Goal: Transaction & Acquisition: Purchase product/service

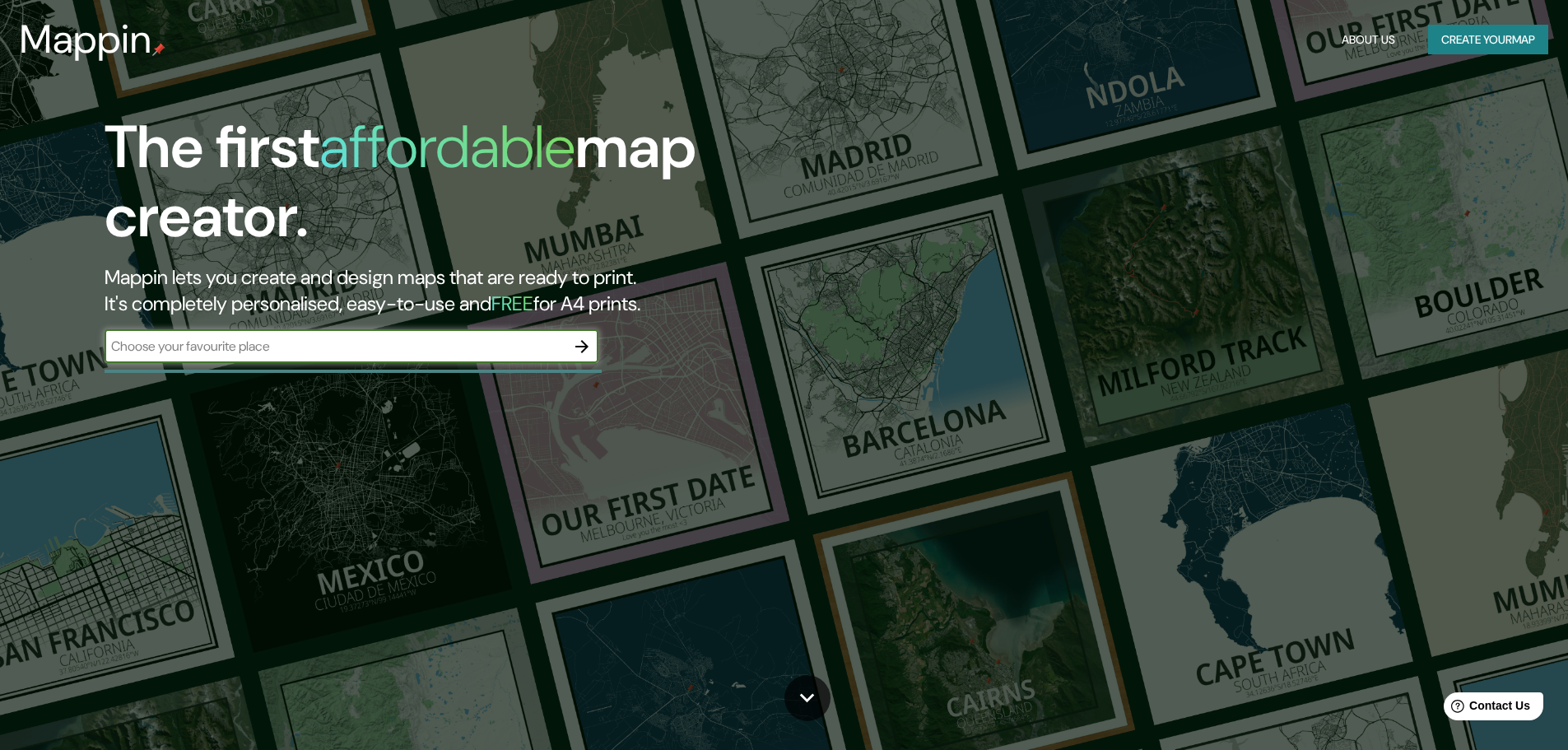
click at [220, 339] on input "text" at bounding box center [335, 346] width 461 height 19
type input "CUSCO"
click at [588, 347] on icon "button" at bounding box center [582, 347] width 20 height 20
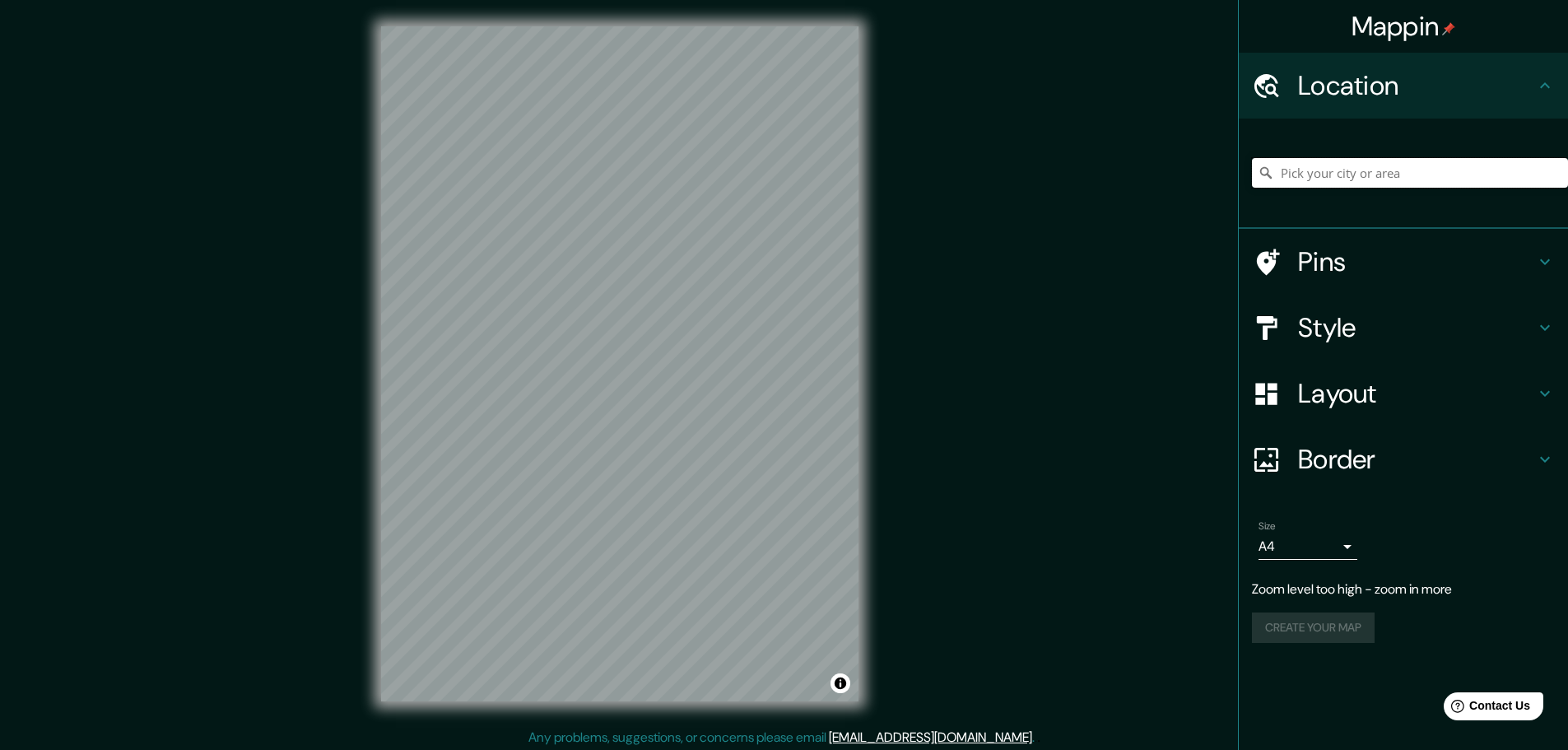
click at [1421, 171] on input "Pick your city or area" at bounding box center [1410, 173] width 316 height 30
type input "CUSCO"
click at [1338, 176] on input "CUSCO" at bounding box center [1410, 173] width 316 height 30
drag, startPoint x: 1335, startPoint y: 177, endPoint x: 1288, endPoint y: 176, distance: 47.0
click at [1289, 176] on input "CUSCO" at bounding box center [1410, 173] width 316 height 30
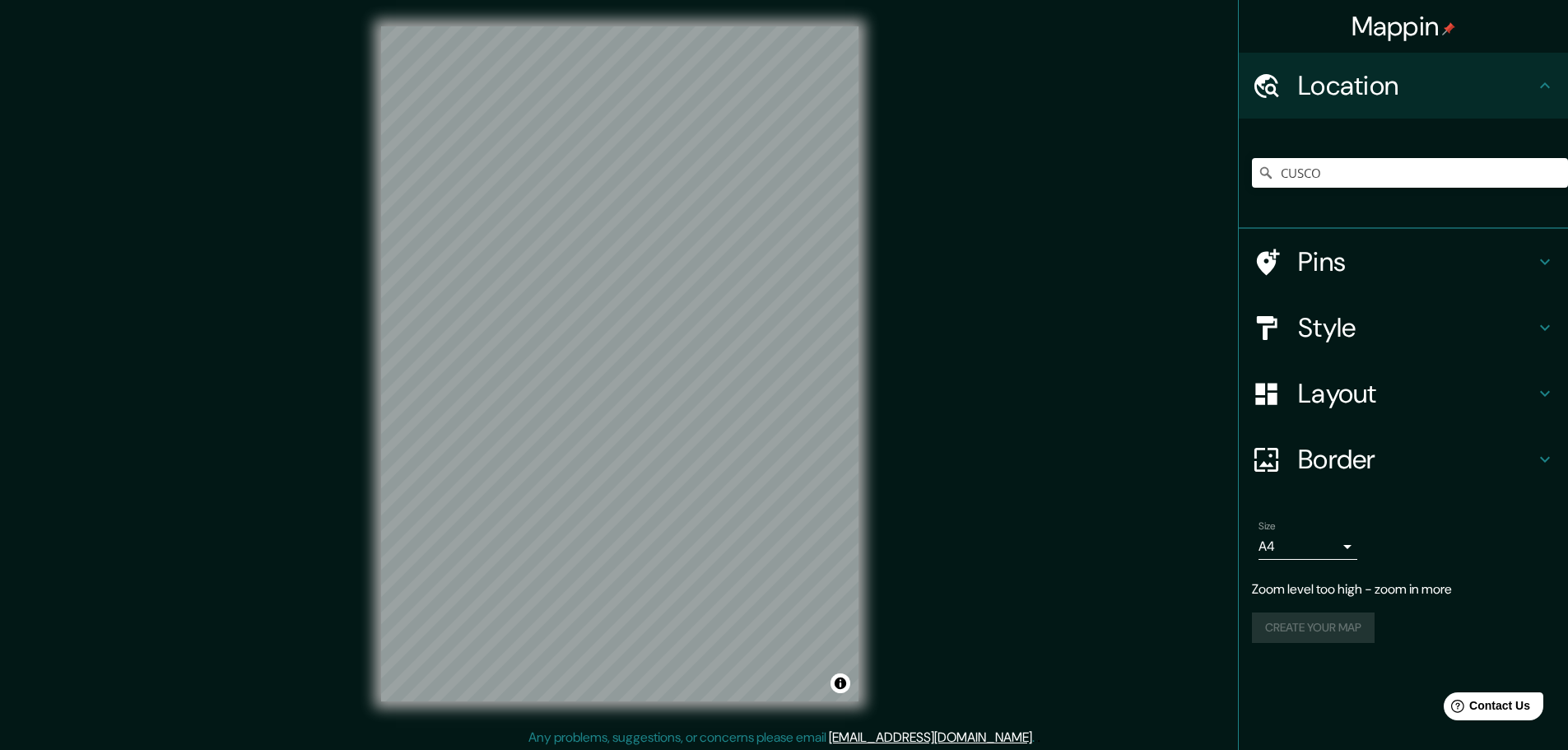
click at [1468, 78] on h4 "Location" at bounding box center [1417, 85] width 237 height 33
click at [1333, 173] on input "CUSCO" at bounding box center [1410, 173] width 316 height 30
drag, startPoint x: 1333, startPoint y: 173, endPoint x: 1259, endPoint y: 177, distance: 74.1
click at [1259, 177] on div "CUSCO" at bounding box center [1410, 173] width 316 height 30
click at [1331, 178] on input "Cusco, [GEOGRAPHIC_DATA], [GEOGRAPHIC_DATA]" at bounding box center [1410, 173] width 316 height 30
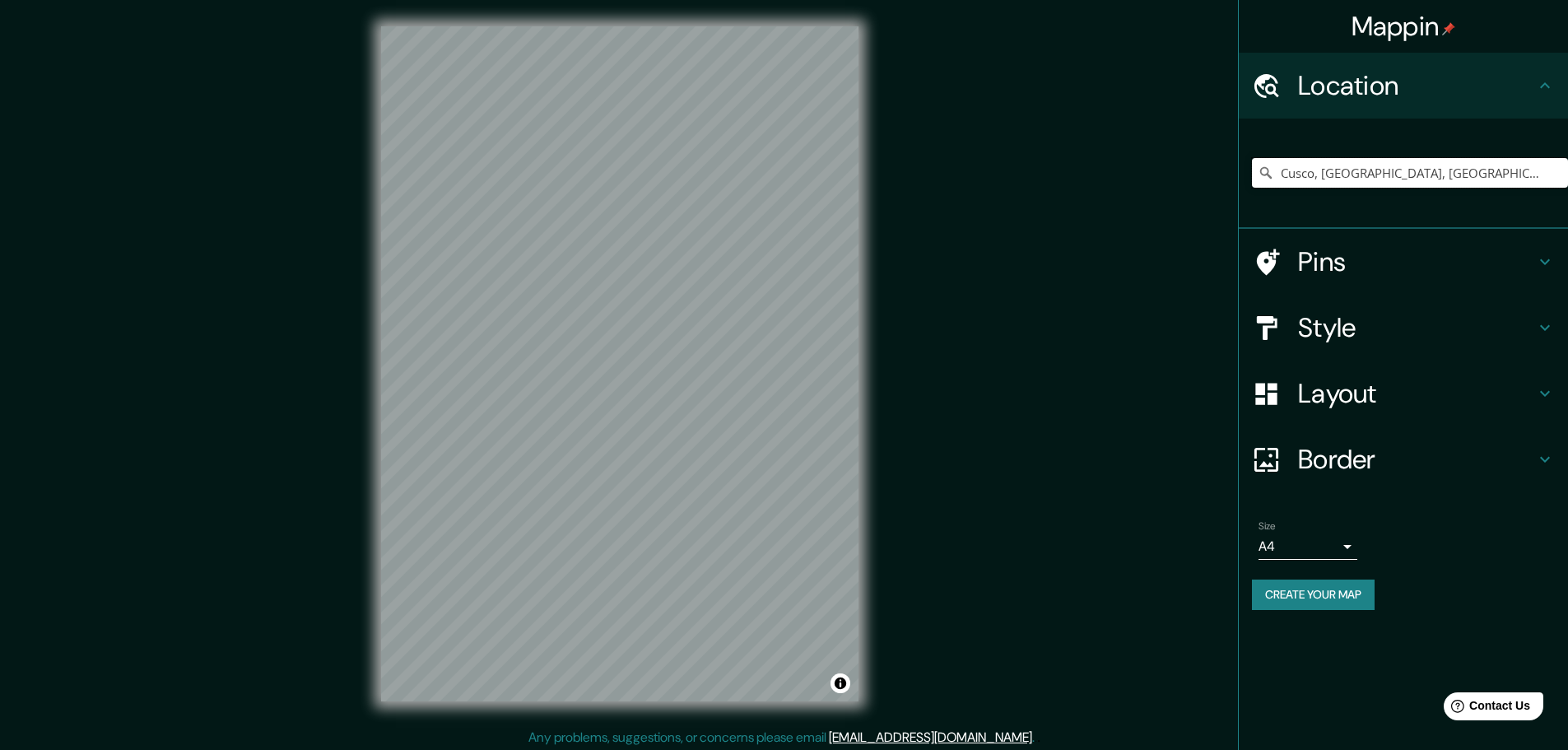
drag, startPoint x: 1411, startPoint y: 175, endPoint x: 1221, endPoint y: 176, distance: 190.0
click at [1221, 176] on div "Mappin Location [GEOGRAPHIC_DATA], [GEOGRAPHIC_DATA], [GEOGRAPHIC_DATA] Pins St…" at bounding box center [784, 376] width 1568 height 754
click at [1352, 380] on h4 "Layout" at bounding box center [1417, 394] width 237 height 33
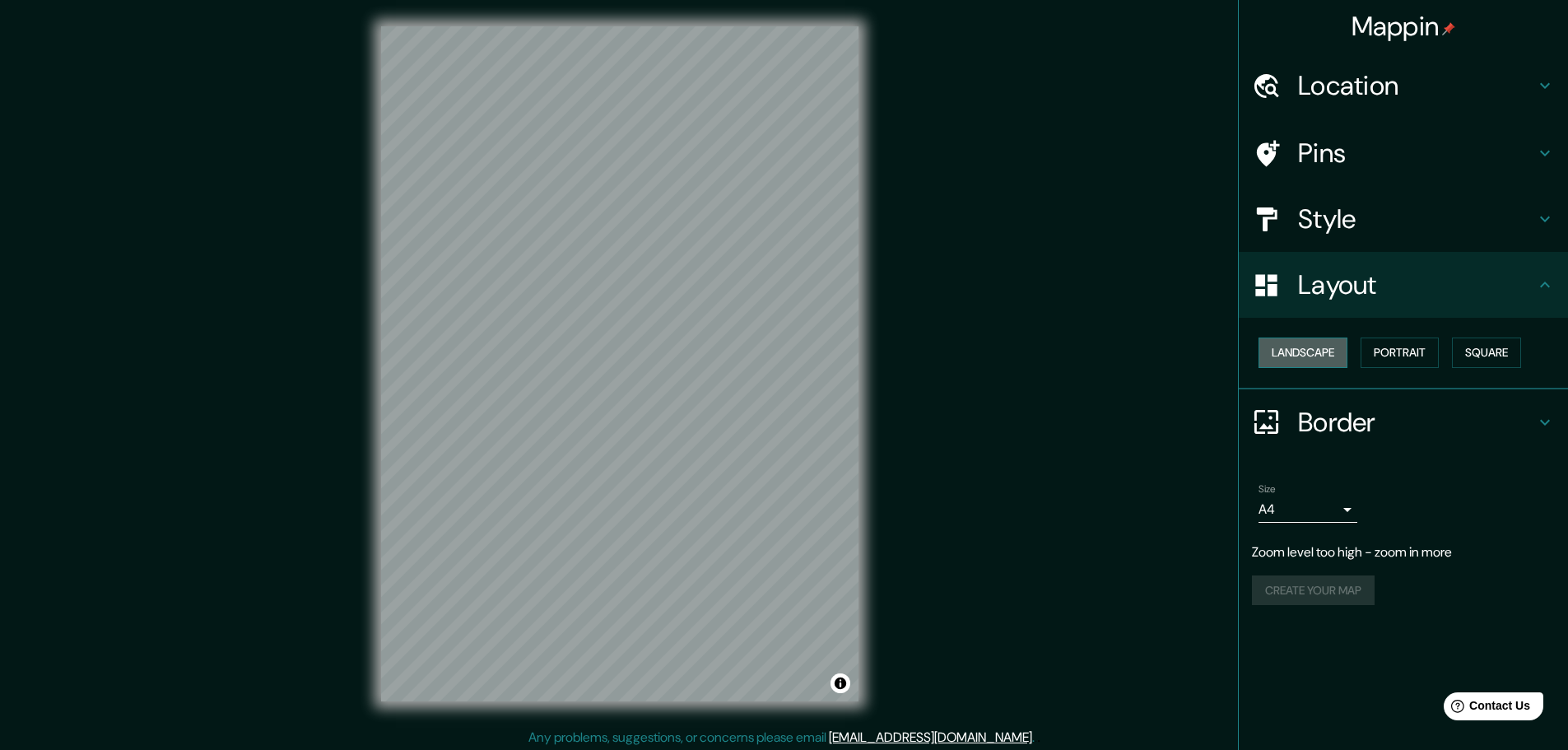
click at [1318, 362] on button "Landscape" at bounding box center [1303, 353] width 89 height 31
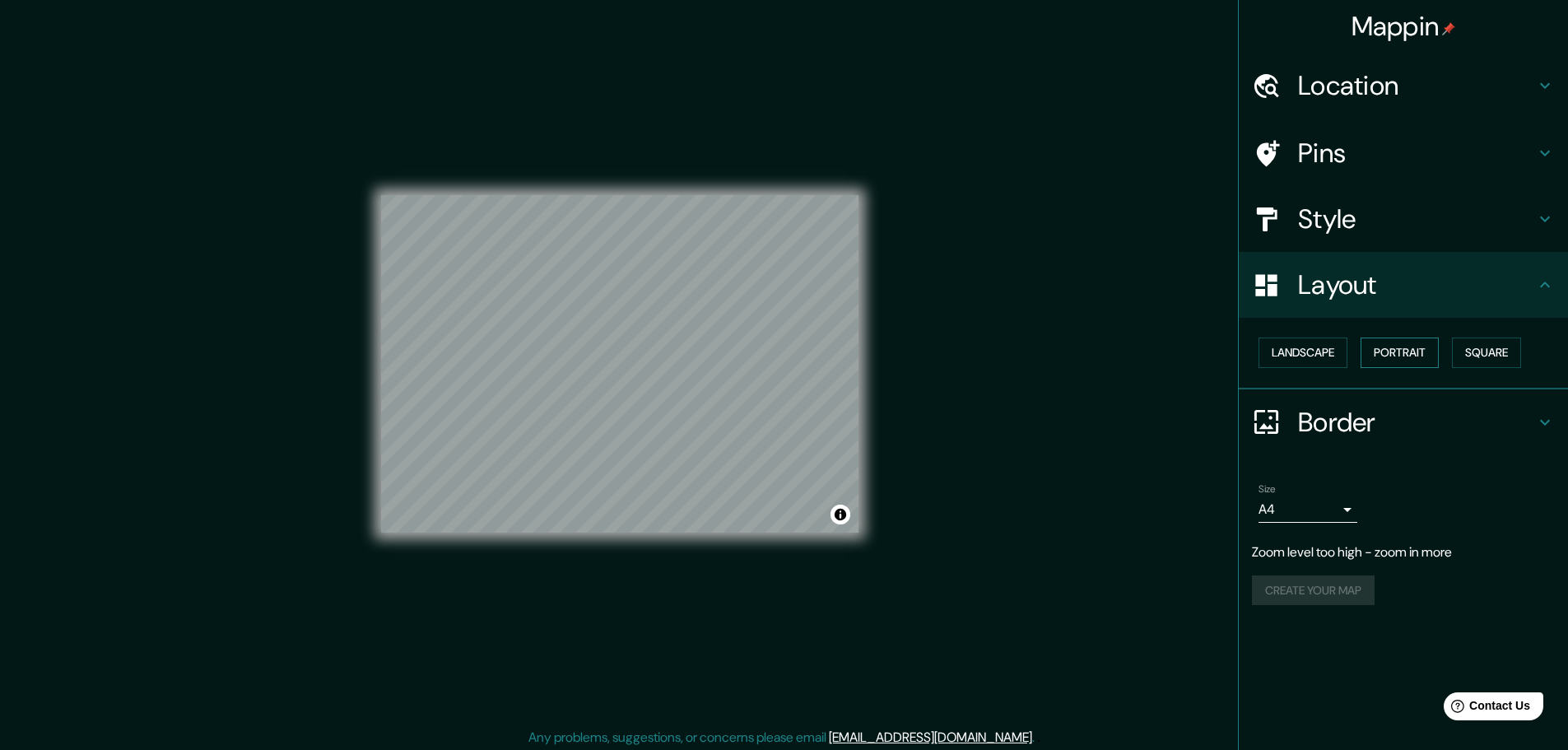
click at [1409, 360] on button "Portrait" at bounding box center [1400, 353] width 78 height 31
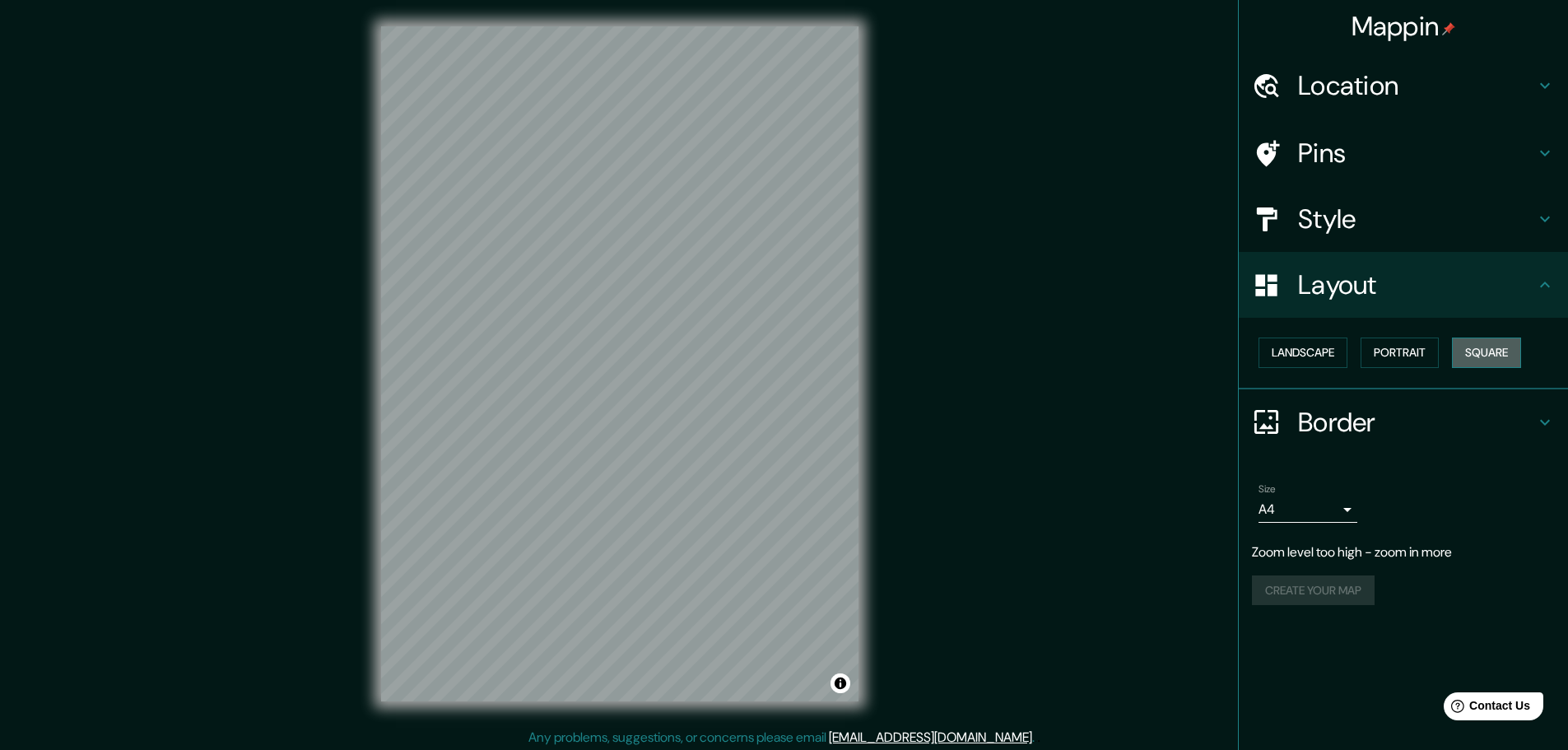
click at [1490, 357] on button "Square" at bounding box center [1487, 353] width 69 height 31
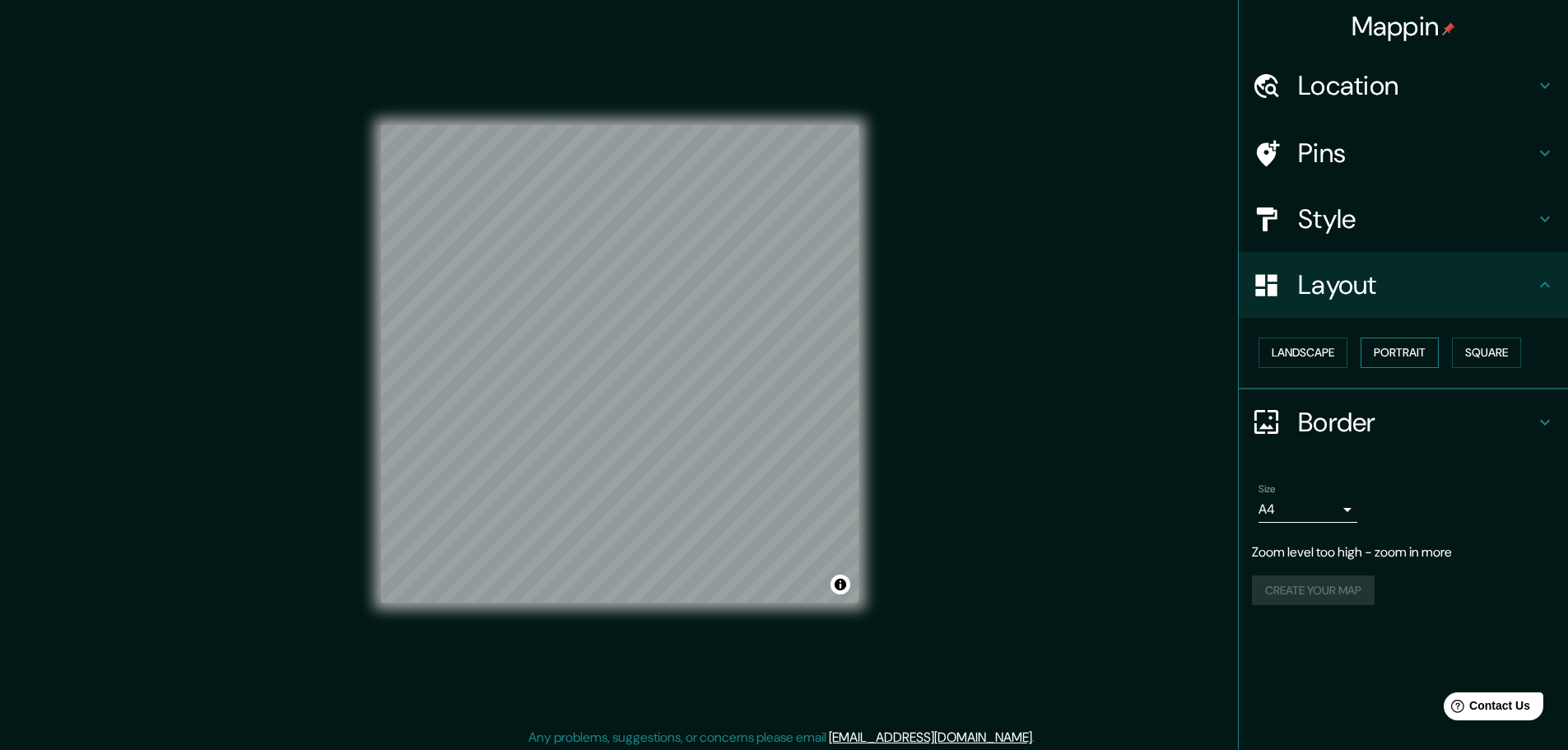
click at [1417, 354] on button "Portrait" at bounding box center [1400, 353] width 78 height 31
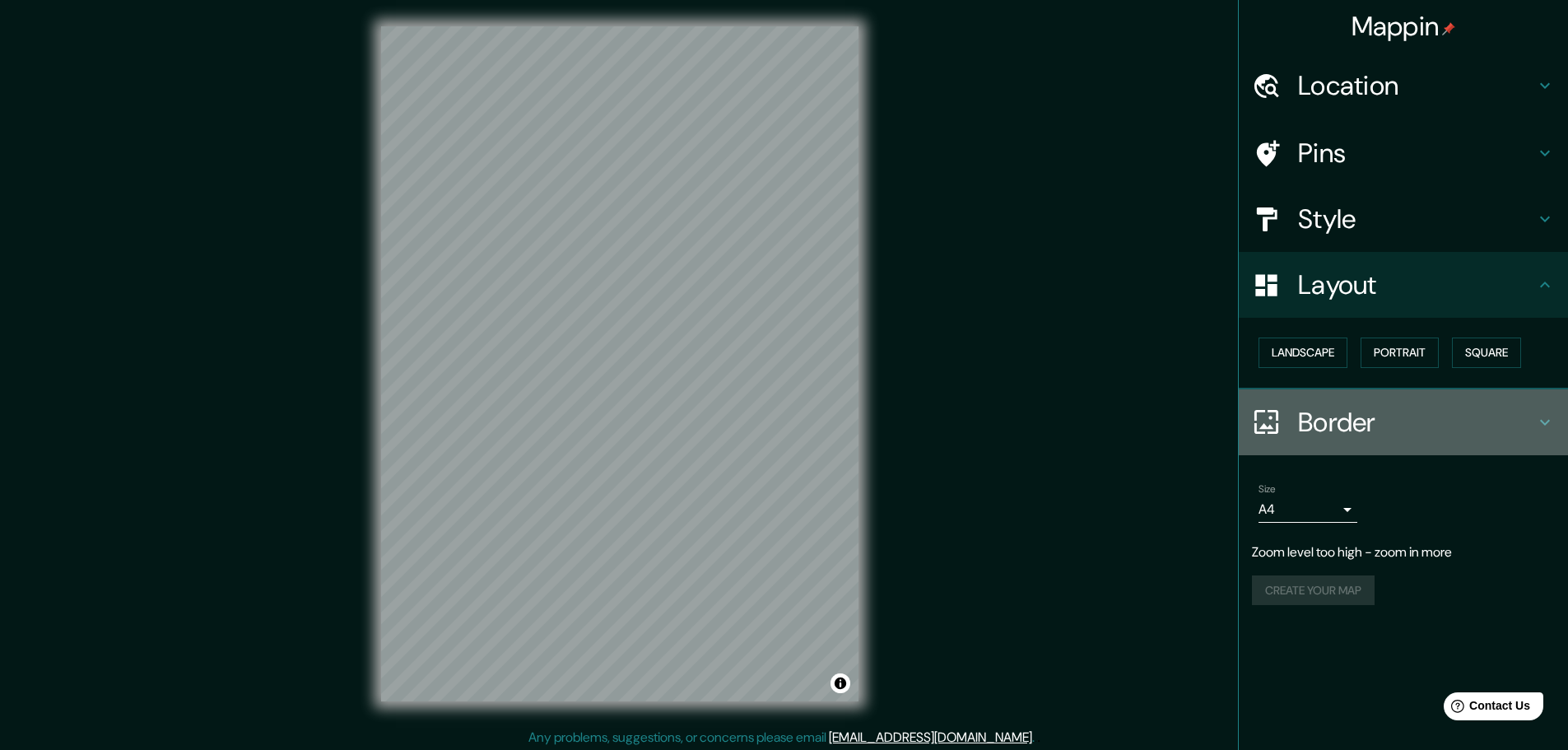
click at [1307, 425] on h4 "Border" at bounding box center [1417, 422] width 237 height 33
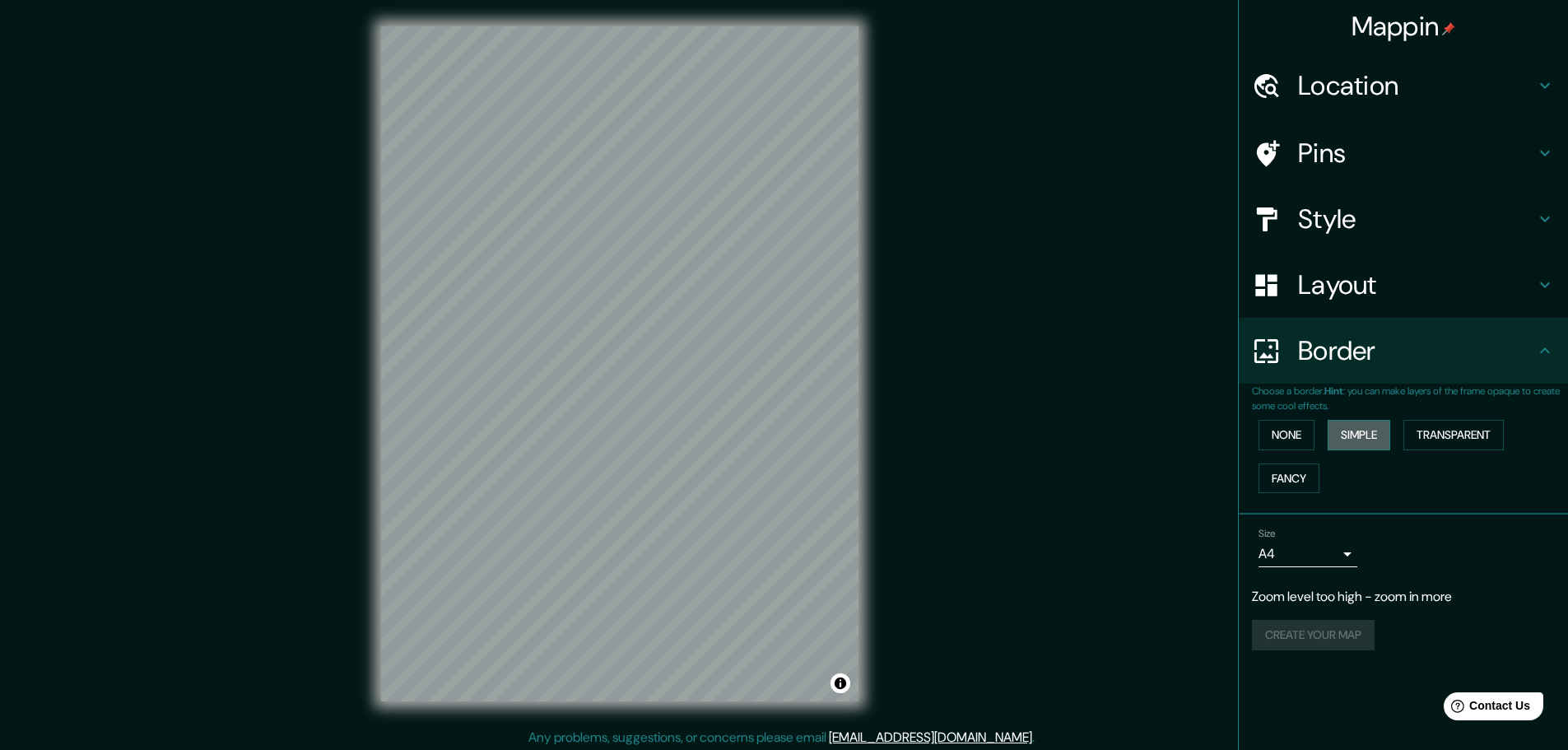
click at [1359, 434] on button "Simple" at bounding box center [1358, 435] width 62 height 31
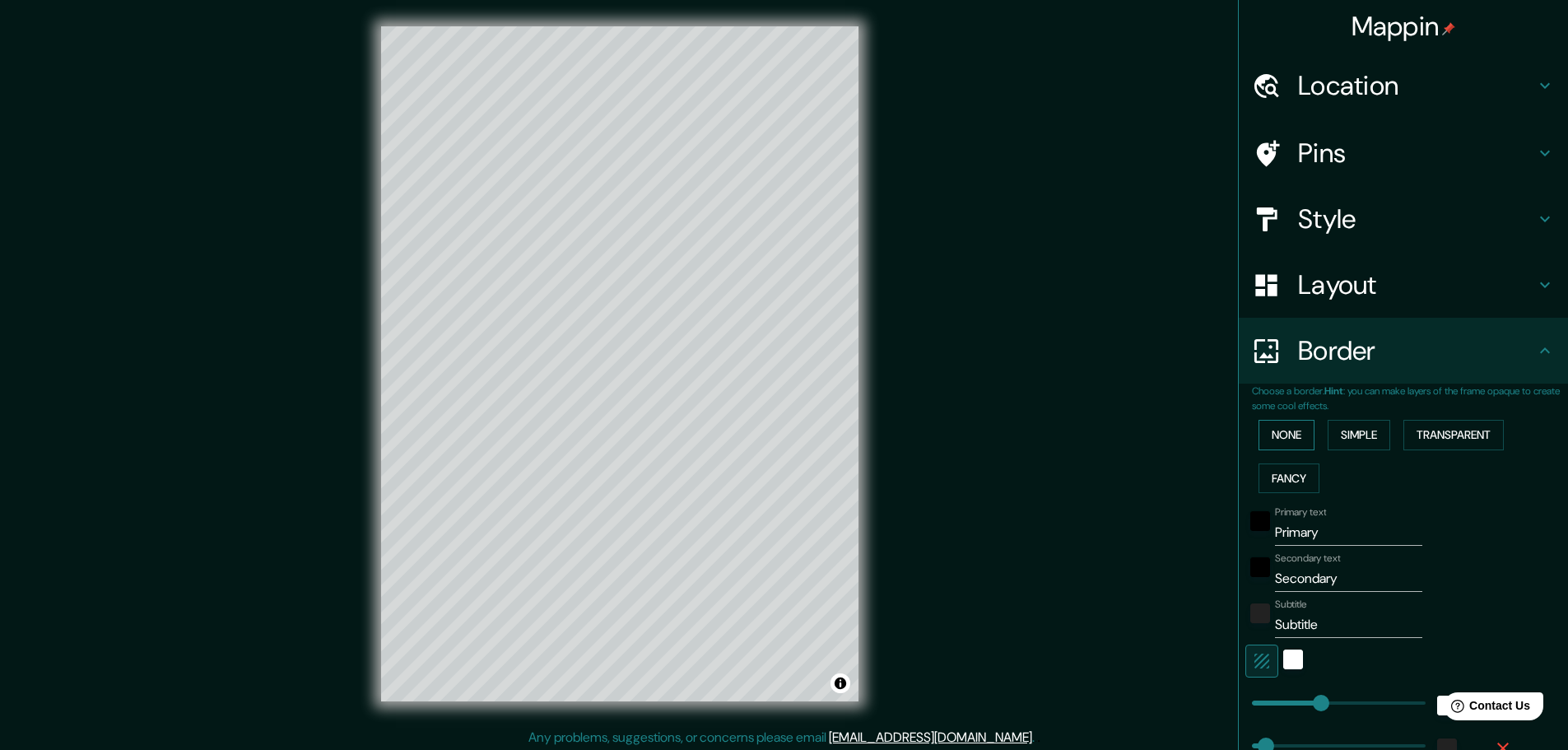
click at [1292, 432] on button "None" at bounding box center [1287, 435] width 56 height 31
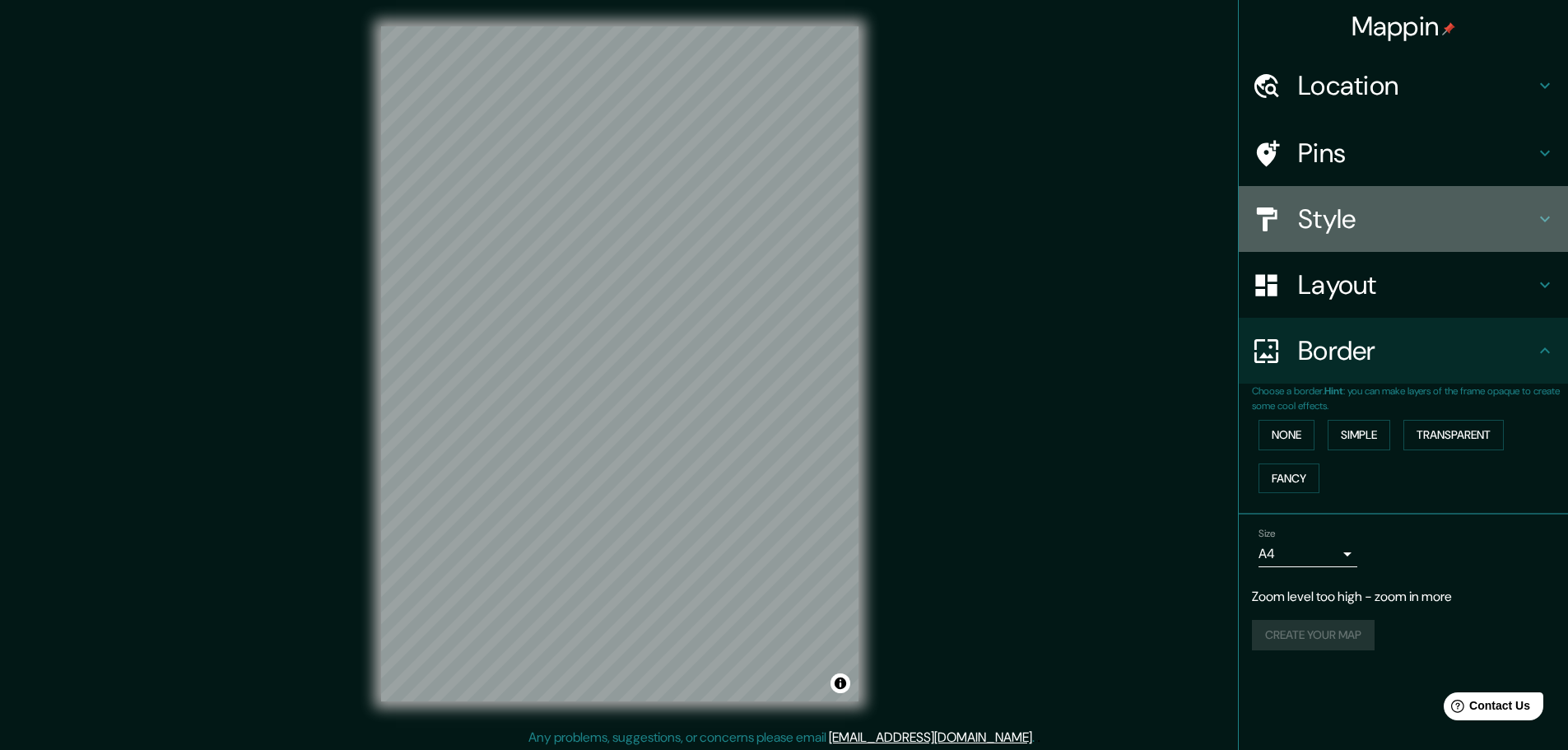
click at [1360, 221] on h4 "Style" at bounding box center [1417, 219] width 237 height 33
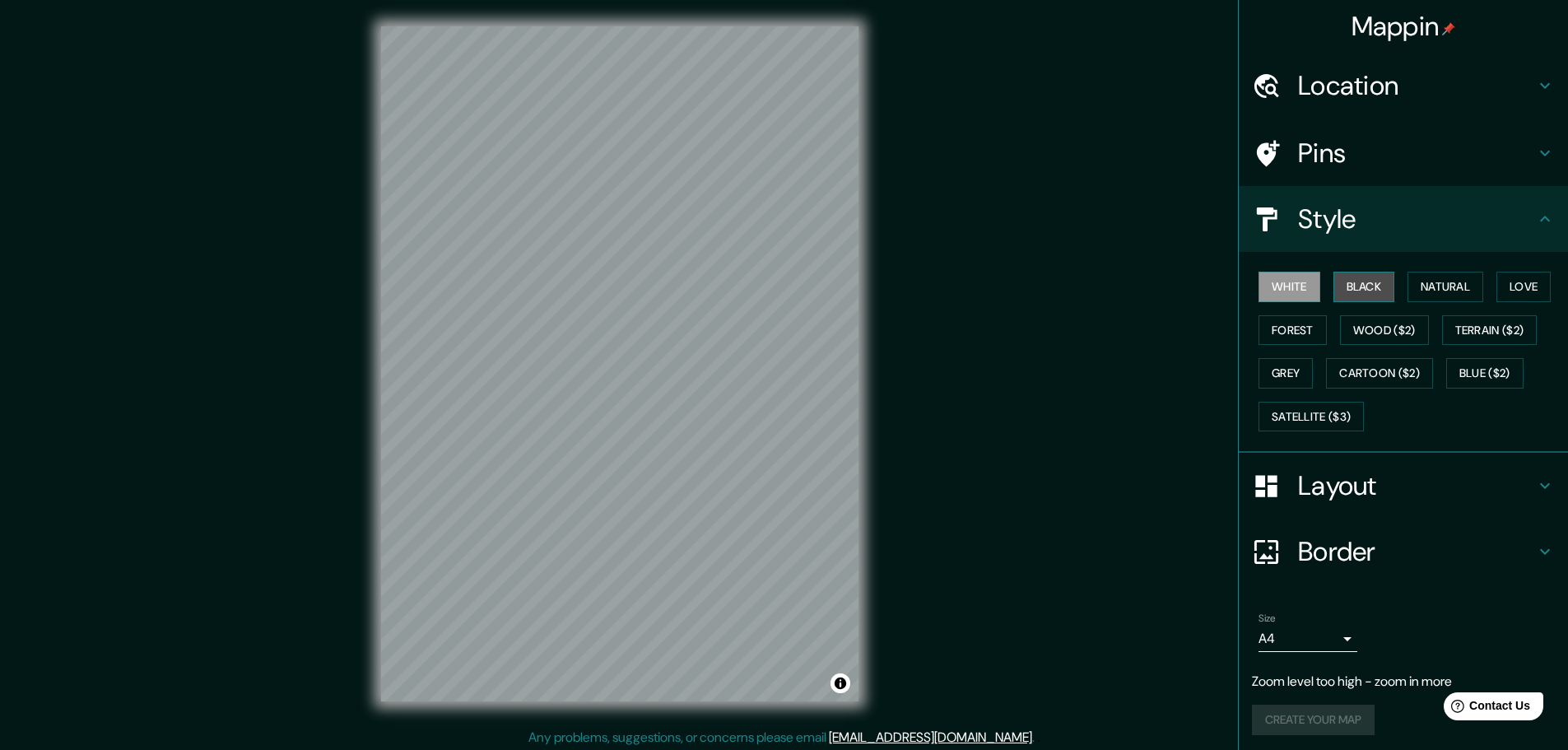
click at [1335, 285] on button "Black" at bounding box center [1364, 287] width 62 height 31
click at [1285, 287] on button "White" at bounding box center [1289, 287] width 62 height 31
click at [1437, 285] on button "Natural" at bounding box center [1446, 287] width 76 height 31
click at [1516, 293] on button "Love" at bounding box center [1524, 287] width 54 height 31
click at [1280, 324] on button "Forest" at bounding box center [1293, 330] width 69 height 31
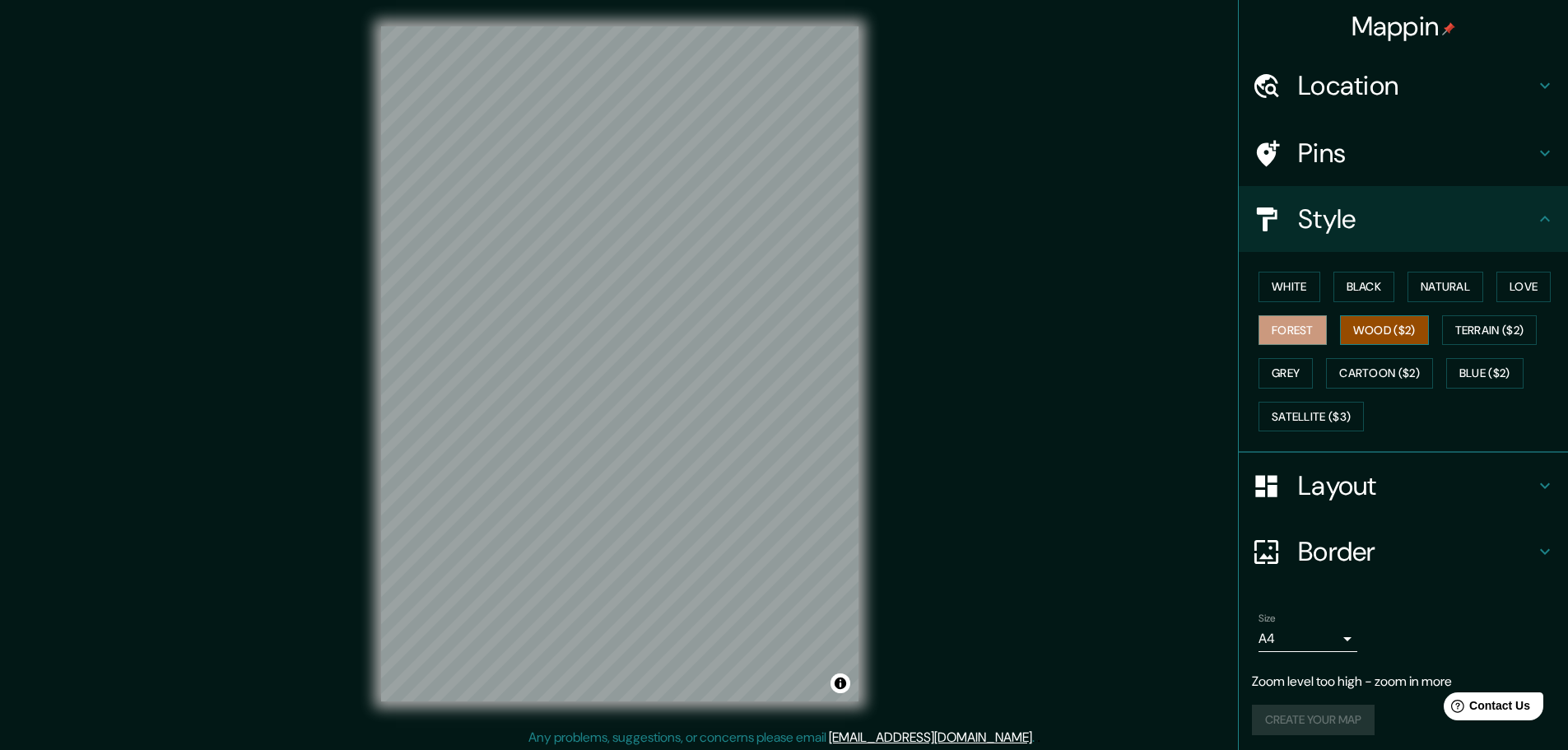
click at [1348, 333] on button "Wood ($2)" at bounding box center [1384, 330] width 89 height 31
click at [1458, 335] on button "Terrain ($2)" at bounding box center [1490, 330] width 96 height 31
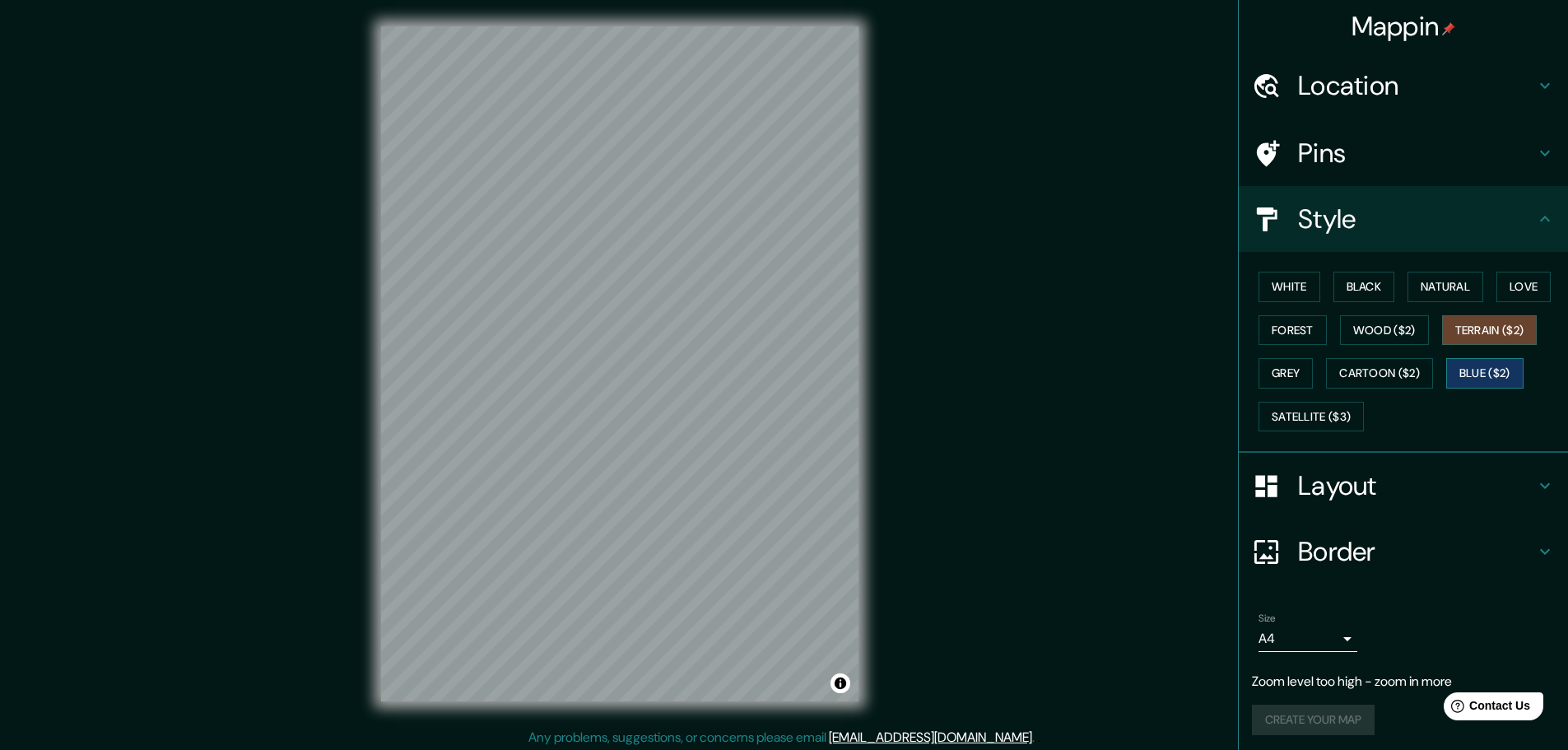
click at [1457, 386] on button "Blue ($2)" at bounding box center [1485, 374] width 78 height 31
click at [1383, 382] on button "Cartoon ($2)" at bounding box center [1380, 374] width 107 height 31
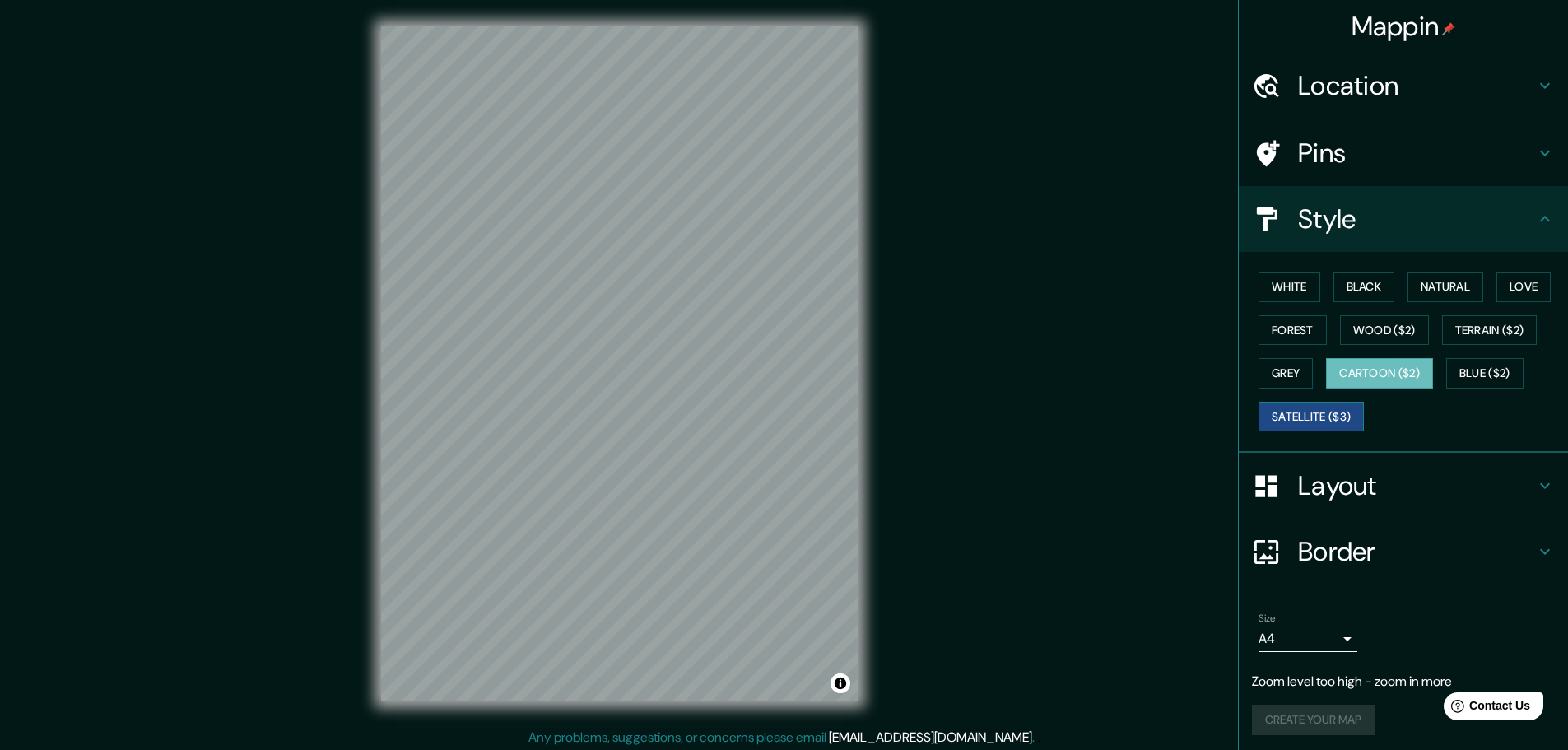
click at [1318, 412] on button "Satellite ($3)" at bounding box center [1311, 417] width 105 height 31
click at [1284, 378] on button "Grey" at bounding box center [1286, 374] width 54 height 31
click at [1342, 403] on button "Satellite ($3)" at bounding box center [1311, 417] width 105 height 31
click at [1362, 379] on button "Cartoon ($2)" at bounding box center [1380, 374] width 107 height 31
click at [1477, 371] on button "Blue ($2)" at bounding box center [1485, 374] width 78 height 31
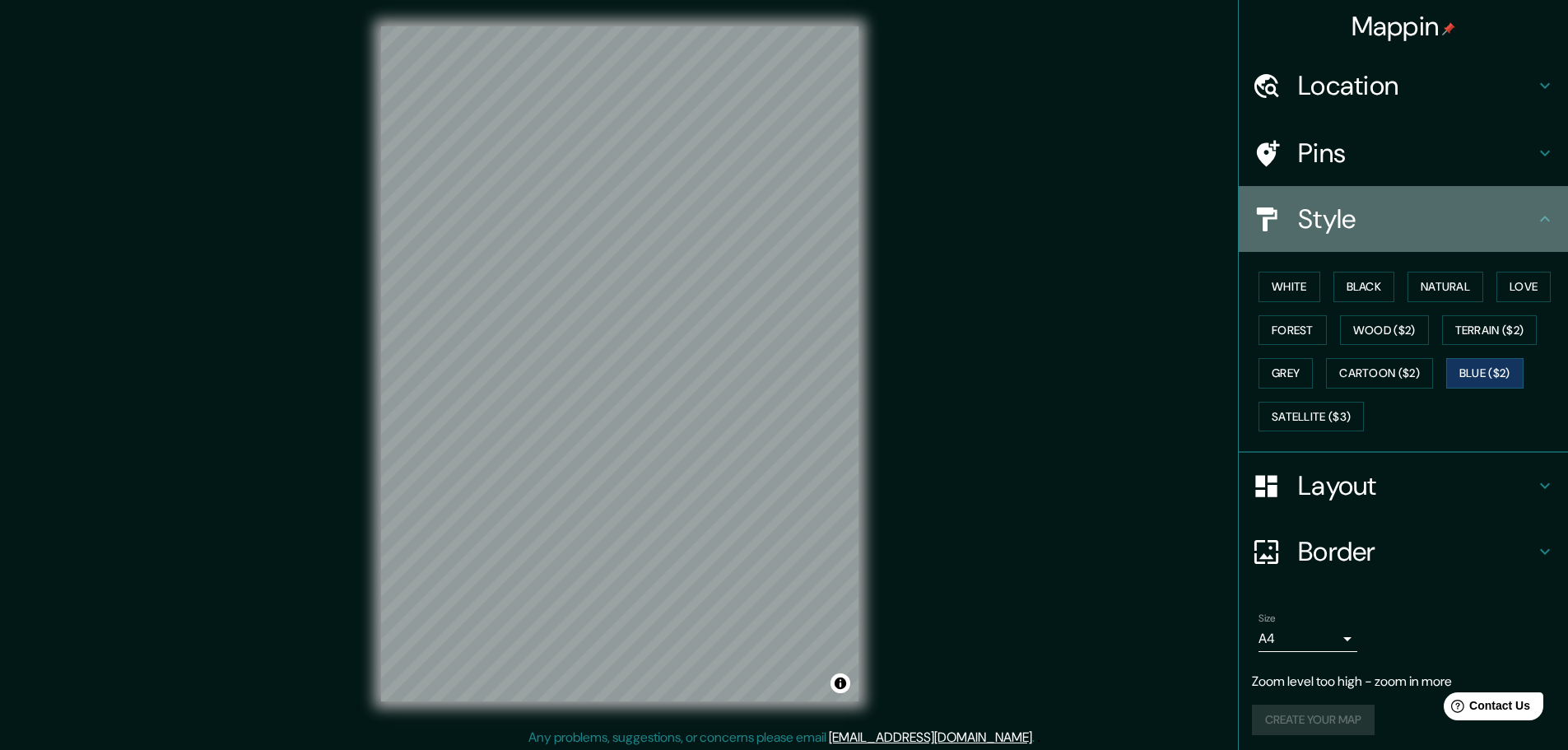
click at [1463, 234] on div "Style" at bounding box center [1403, 219] width 329 height 66
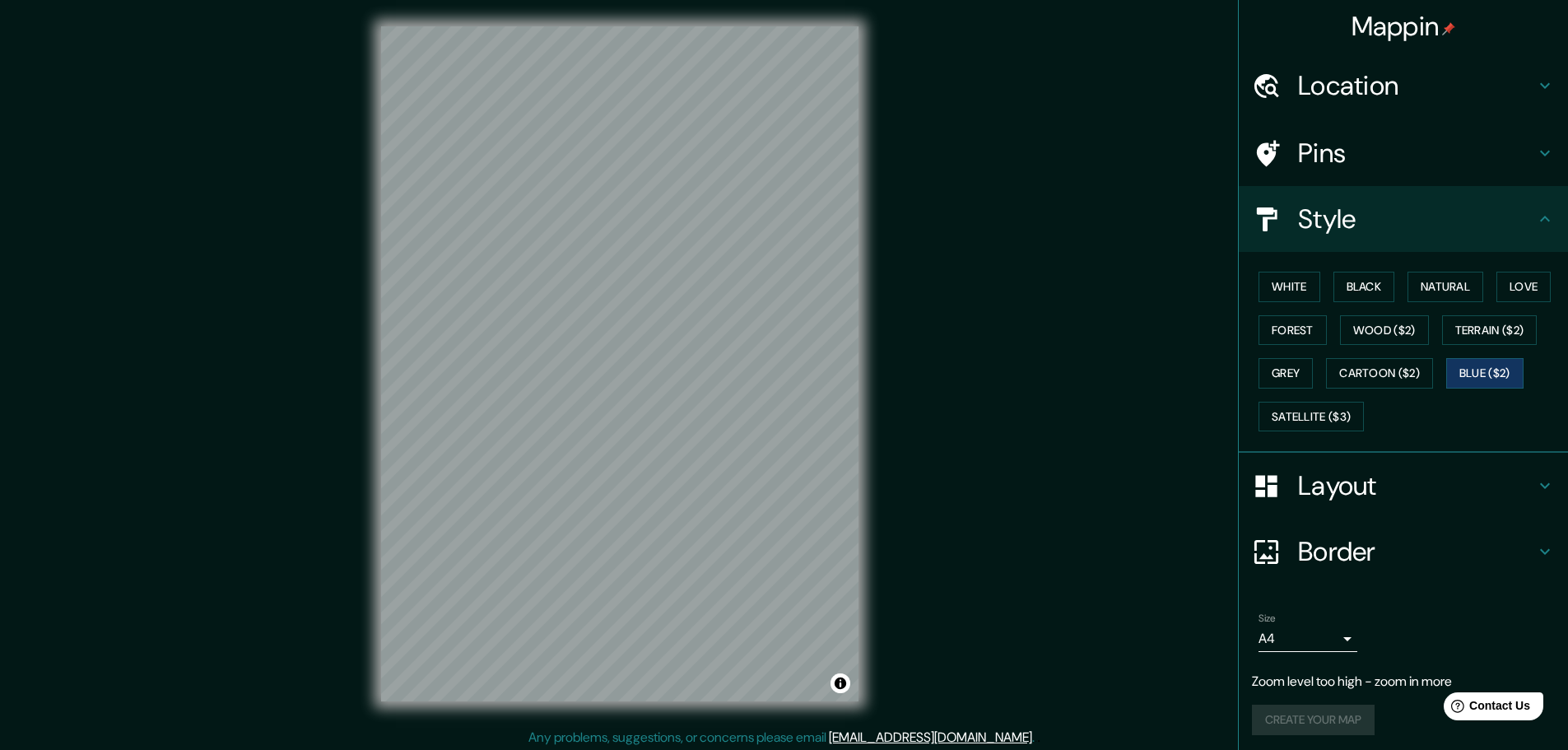
click at [1441, 169] on div "Pins" at bounding box center [1403, 153] width 329 height 66
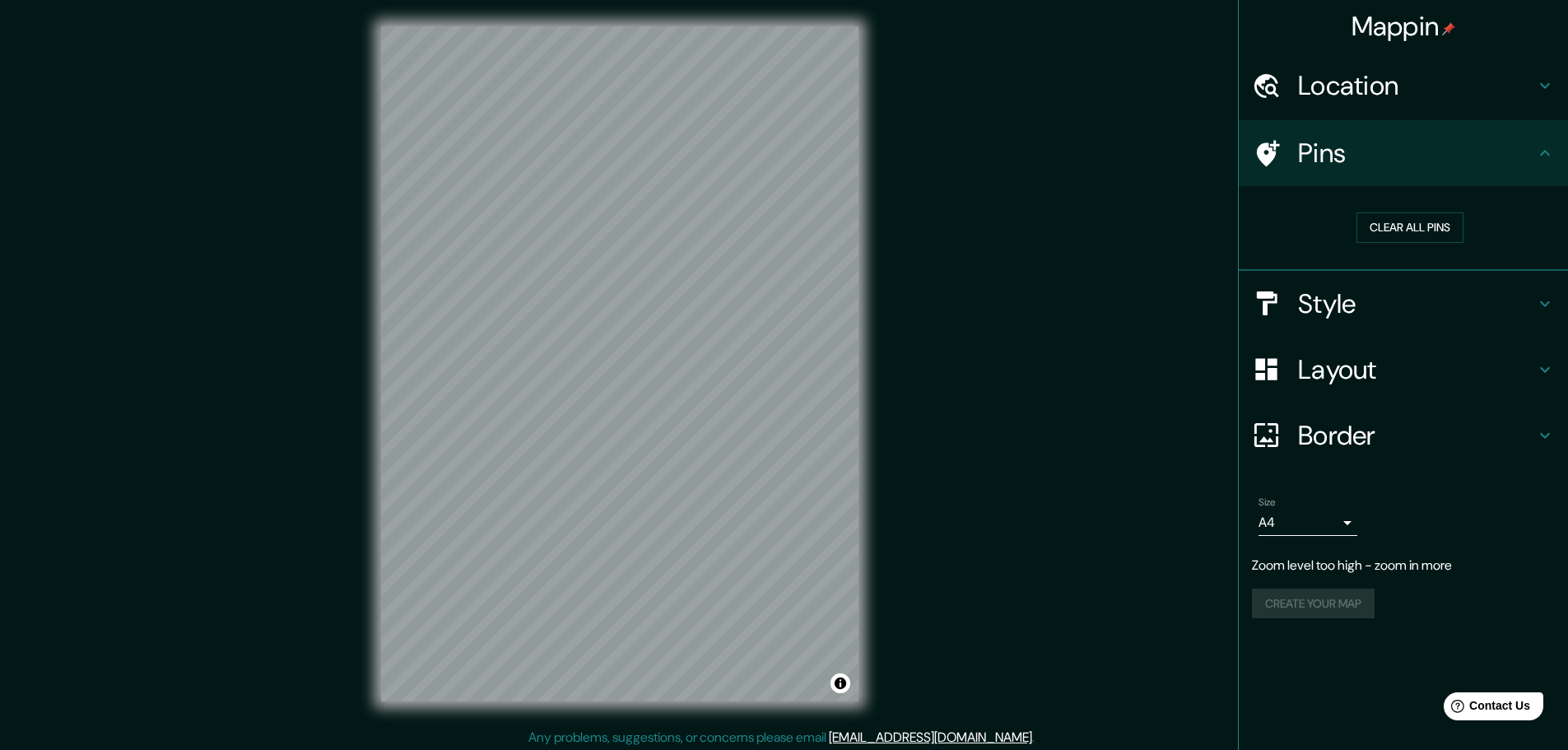
click at [1421, 90] on h4 "Location" at bounding box center [1417, 85] width 237 height 33
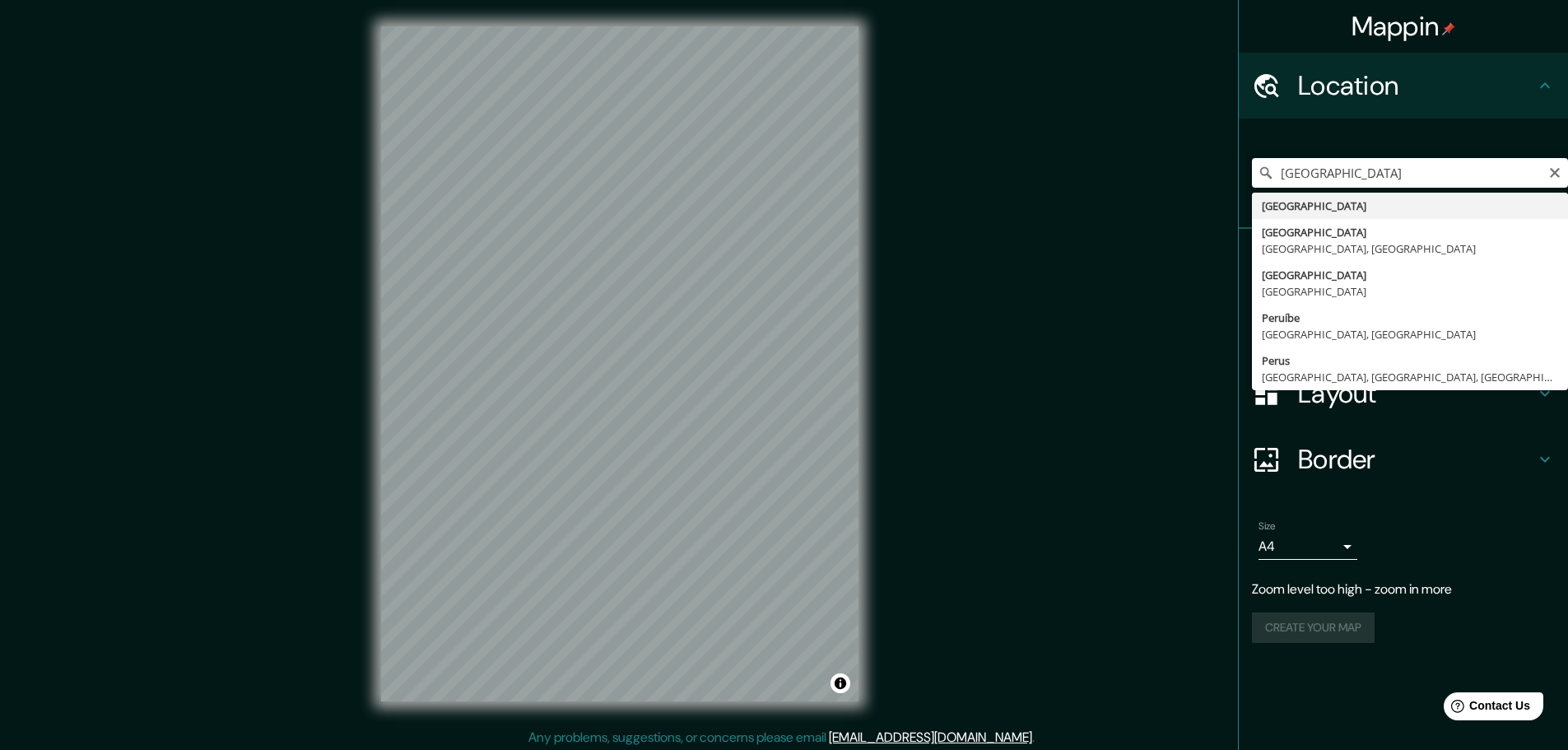
drag, startPoint x: 1364, startPoint y: 175, endPoint x: 1016, endPoint y: 374, distance: 400.9
click at [1016, 374] on div "Mappin Location [GEOGRAPHIC_DATA] [GEOGRAPHIC_DATA] [GEOGRAPHIC_DATA] [GEOGRAPH…" at bounding box center [784, 376] width 1568 height 754
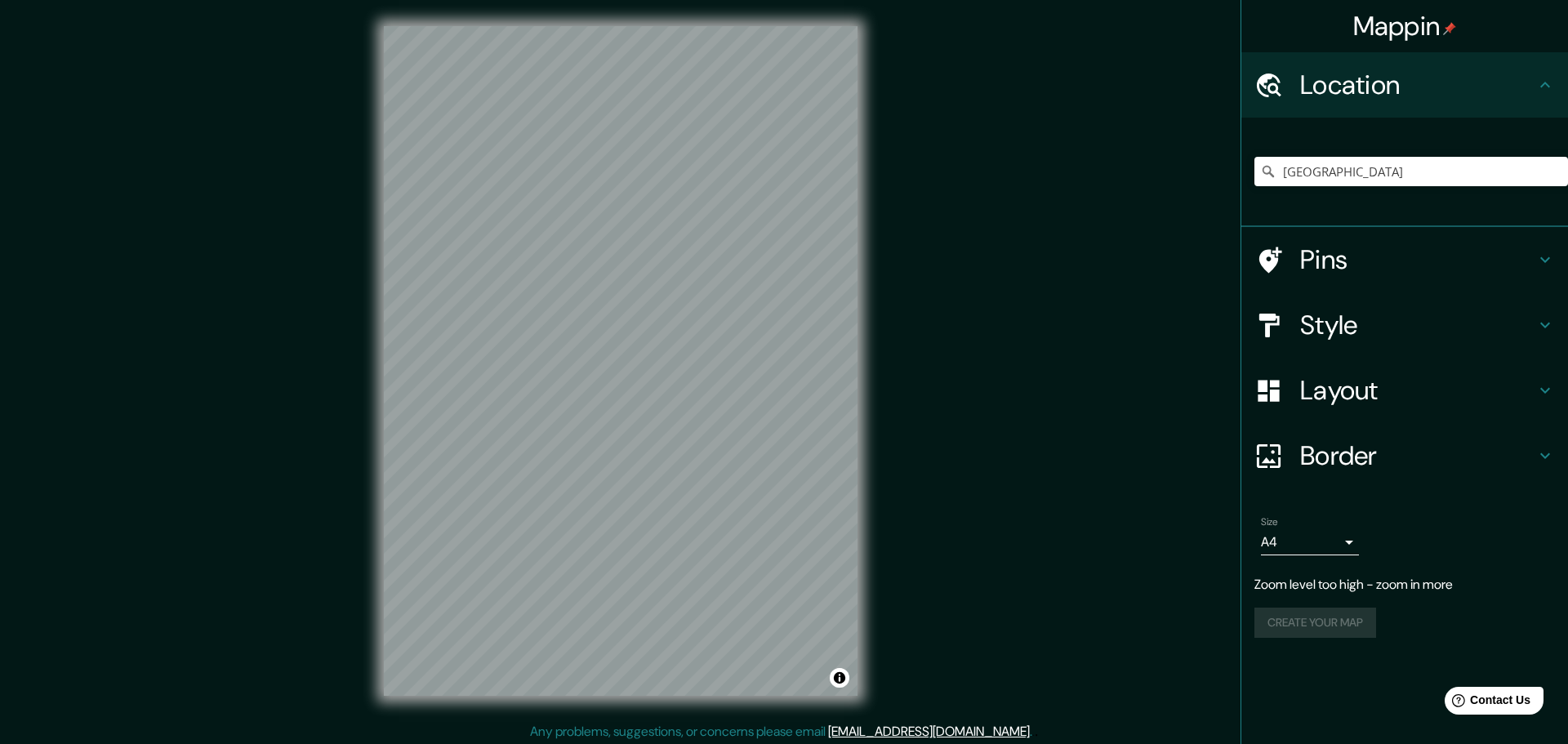
click at [1298, 545] on body "Mappin Location [GEOGRAPHIC_DATA] [GEOGRAPHIC_DATA] [GEOGRAPHIC_DATA] [GEOGRAPH…" at bounding box center [784, 372] width 1568 height 744
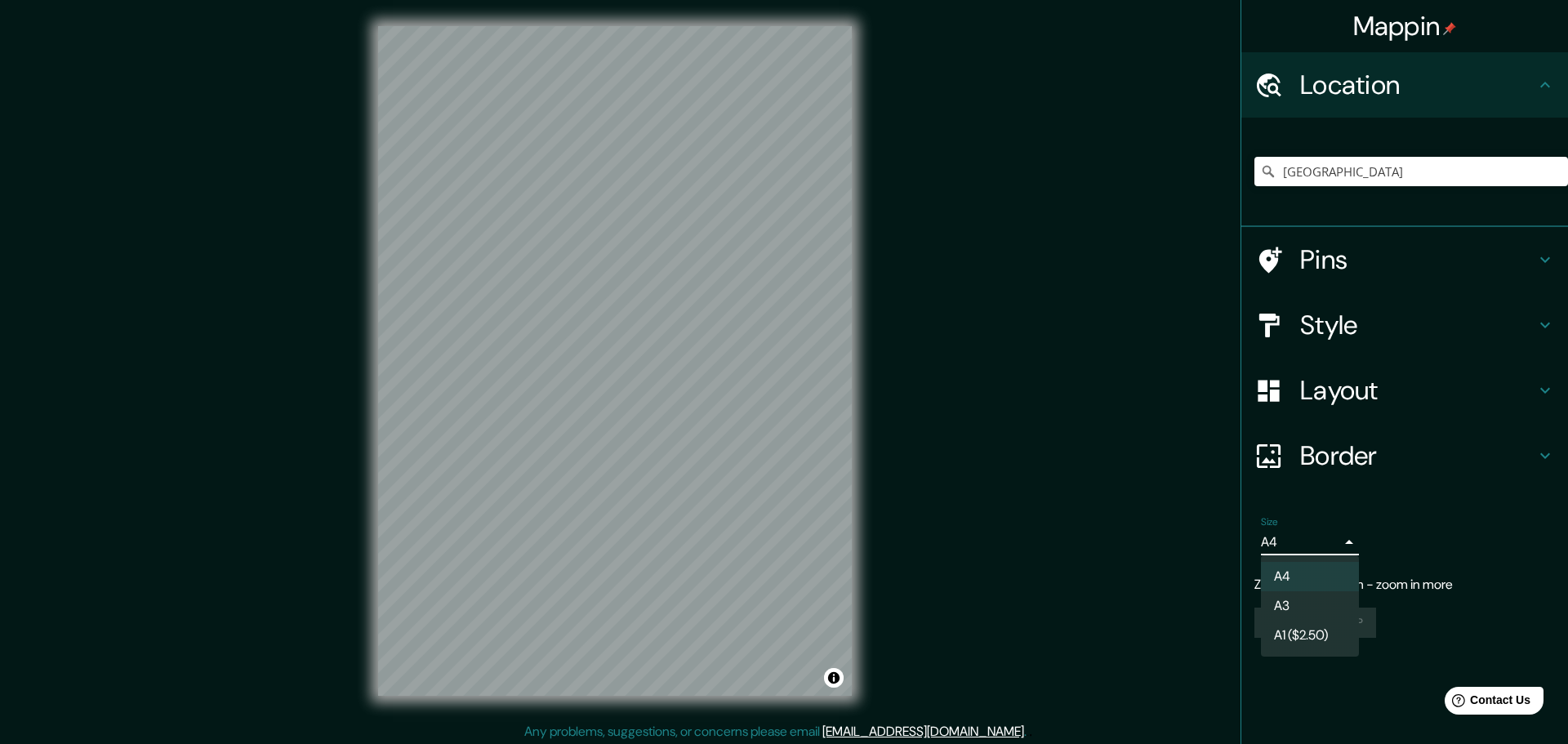
click at [1300, 580] on li "A4" at bounding box center [1310, 576] width 98 height 30
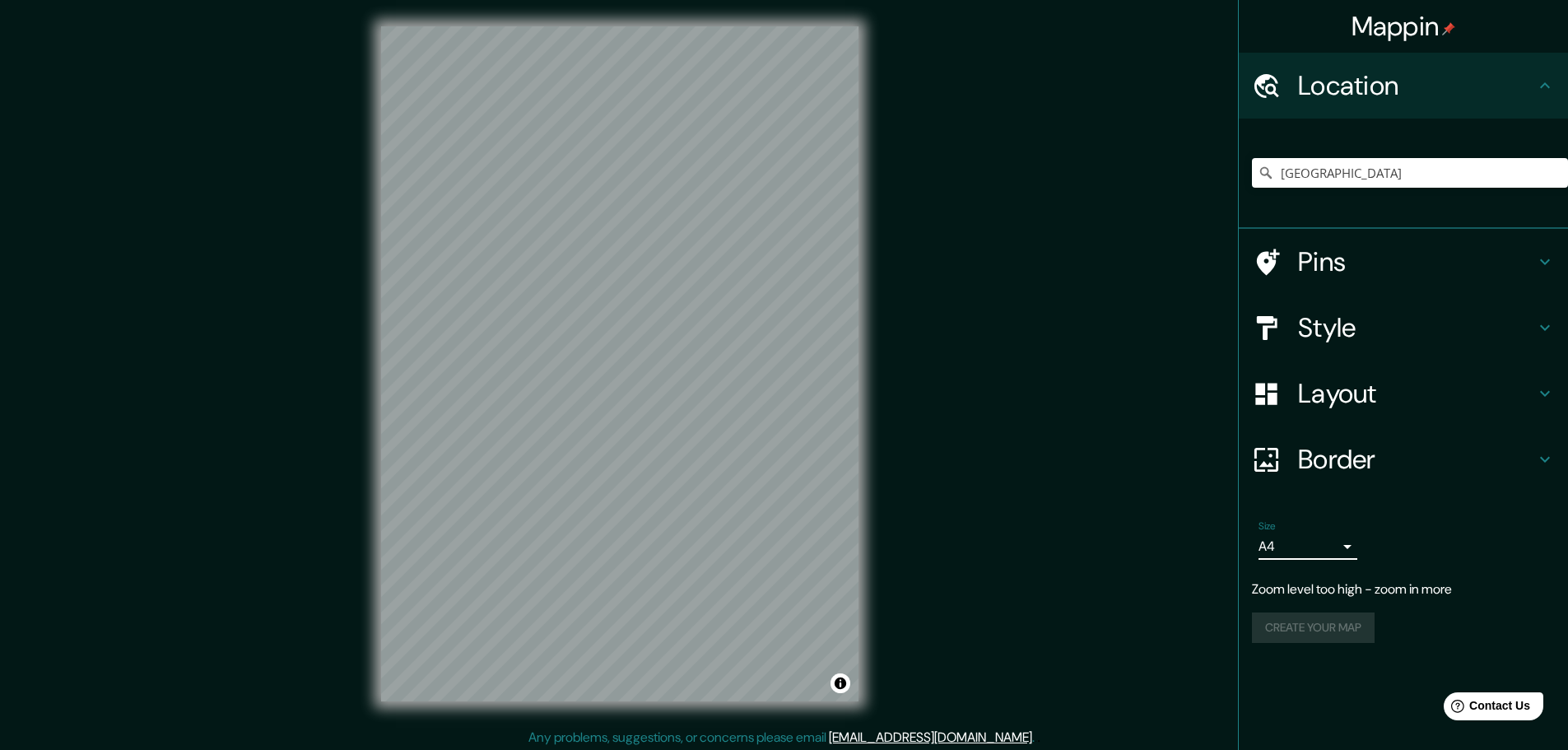
click at [1325, 629] on div "Create your map" at bounding box center [1403, 628] width 303 height 31
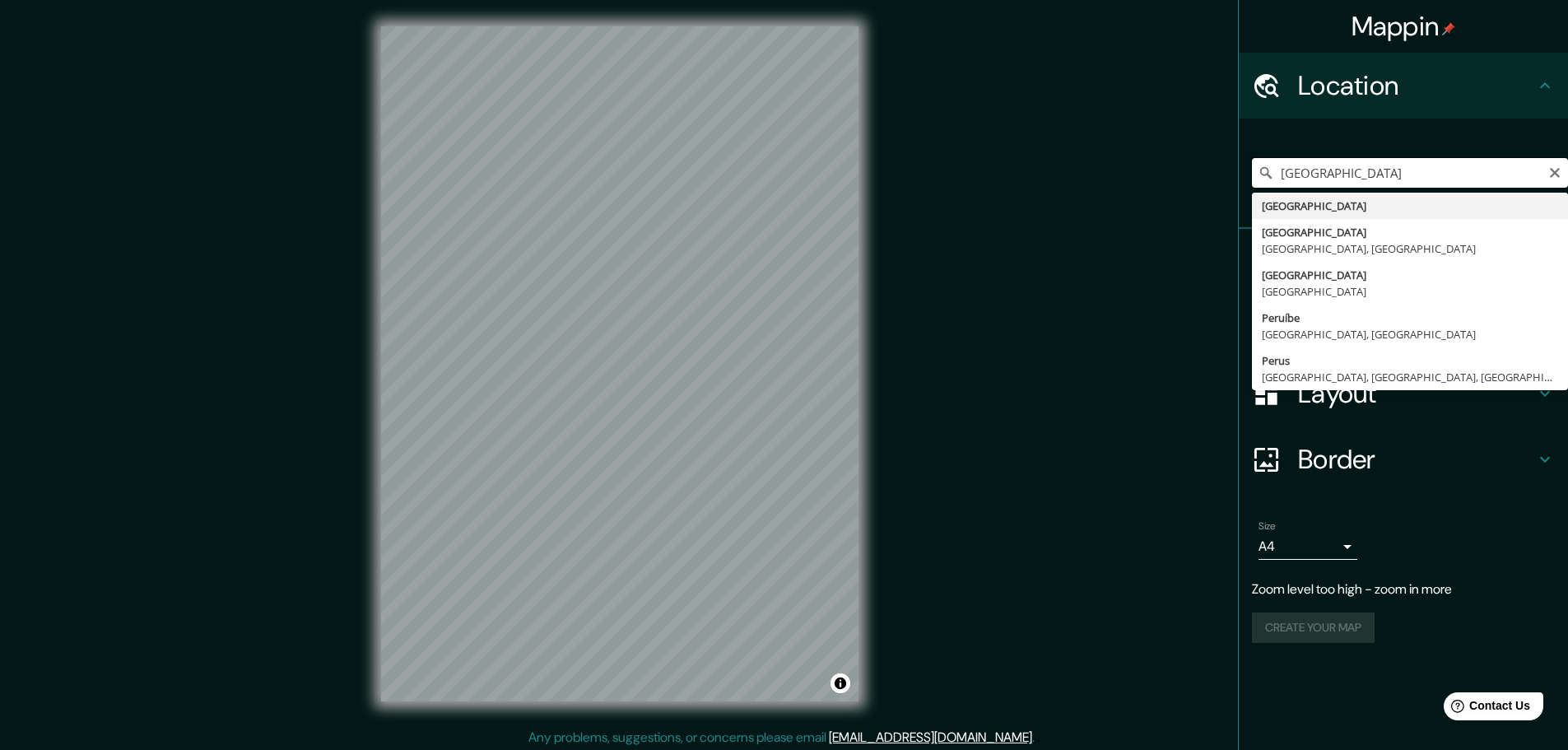
drag, startPoint x: 1314, startPoint y: 176, endPoint x: 1254, endPoint y: 178, distance: 60.0
click at [1254, 178] on input "[GEOGRAPHIC_DATA]" at bounding box center [1410, 173] width 316 height 30
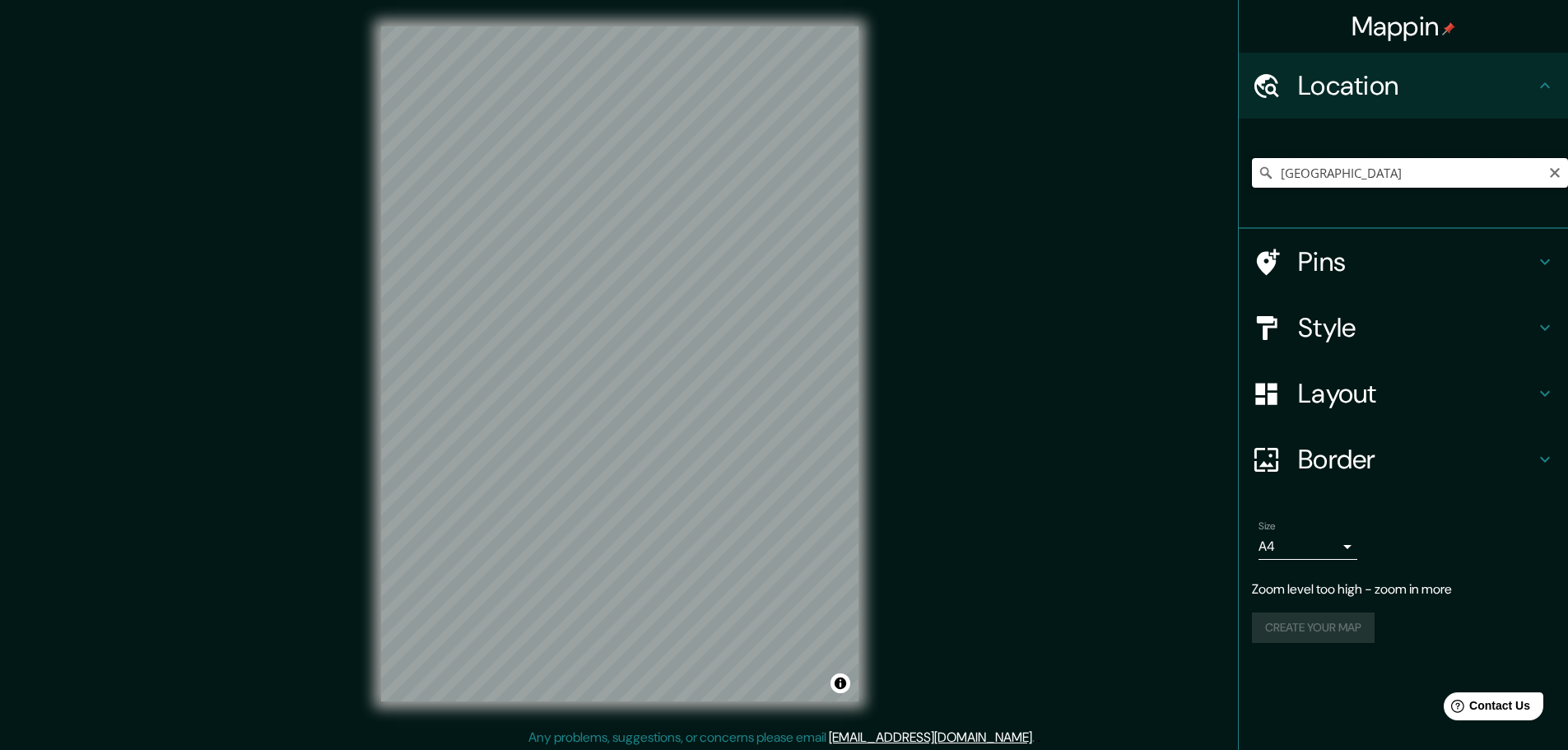
click at [1345, 164] on input "[GEOGRAPHIC_DATA]" at bounding box center [1410, 173] width 316 height 30
drag, startPoint x: 1277, startPoint y: 179, endPoint x: 1246, endPoint y: 185, distance: 31.6
click at [1246, 185] on div "[GEOGRAPHIC_DATA] [GEOGRAPHIC_DATA] [GEOGRAPHIC_DATA] [GEOGRAPHIC_DATA], [GEOGR…" at bounding box center [1403, 174] width 329 height 110
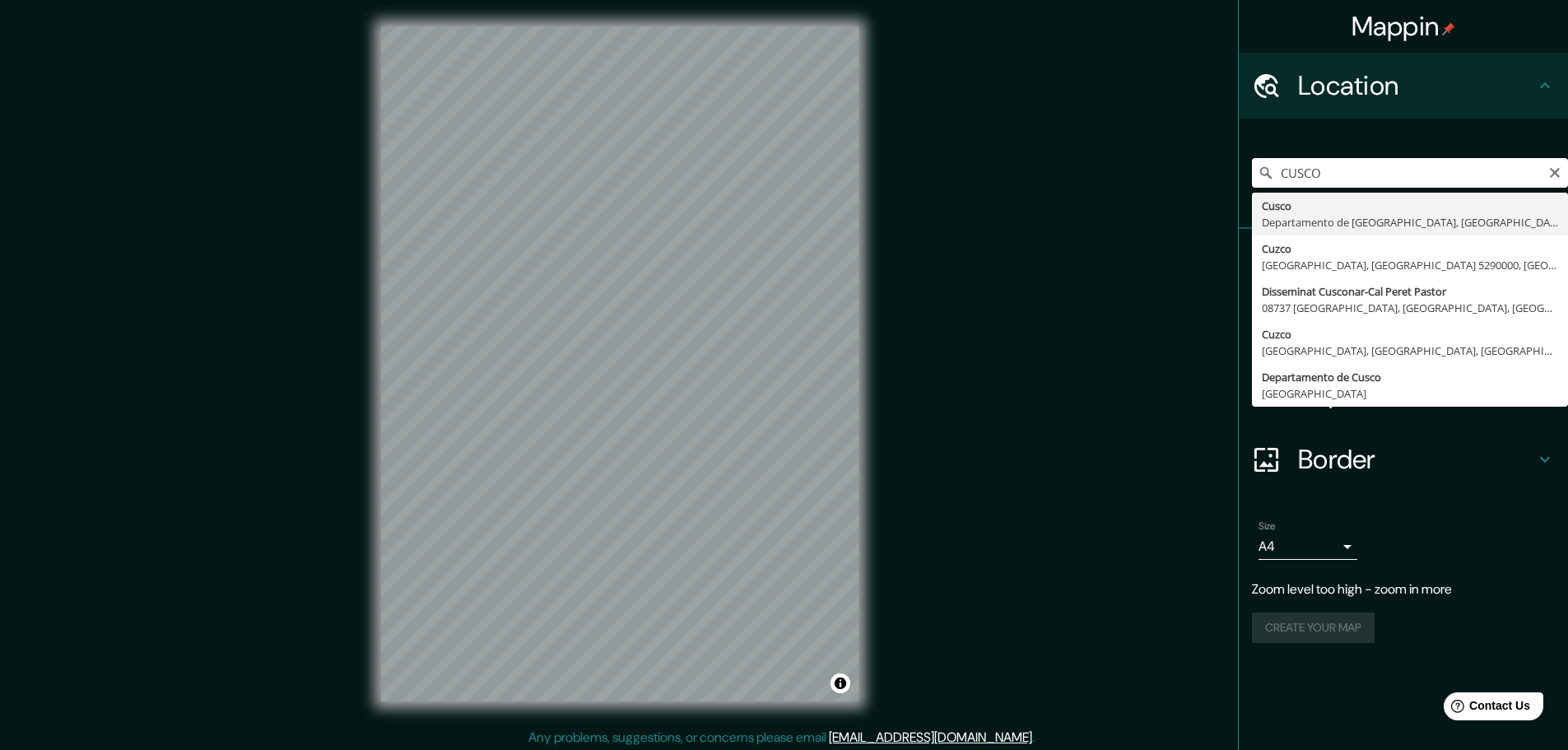
type input "Cusco, [GEOGRAPHIC_DATA], [GEOGRAPHIC_DATA]"
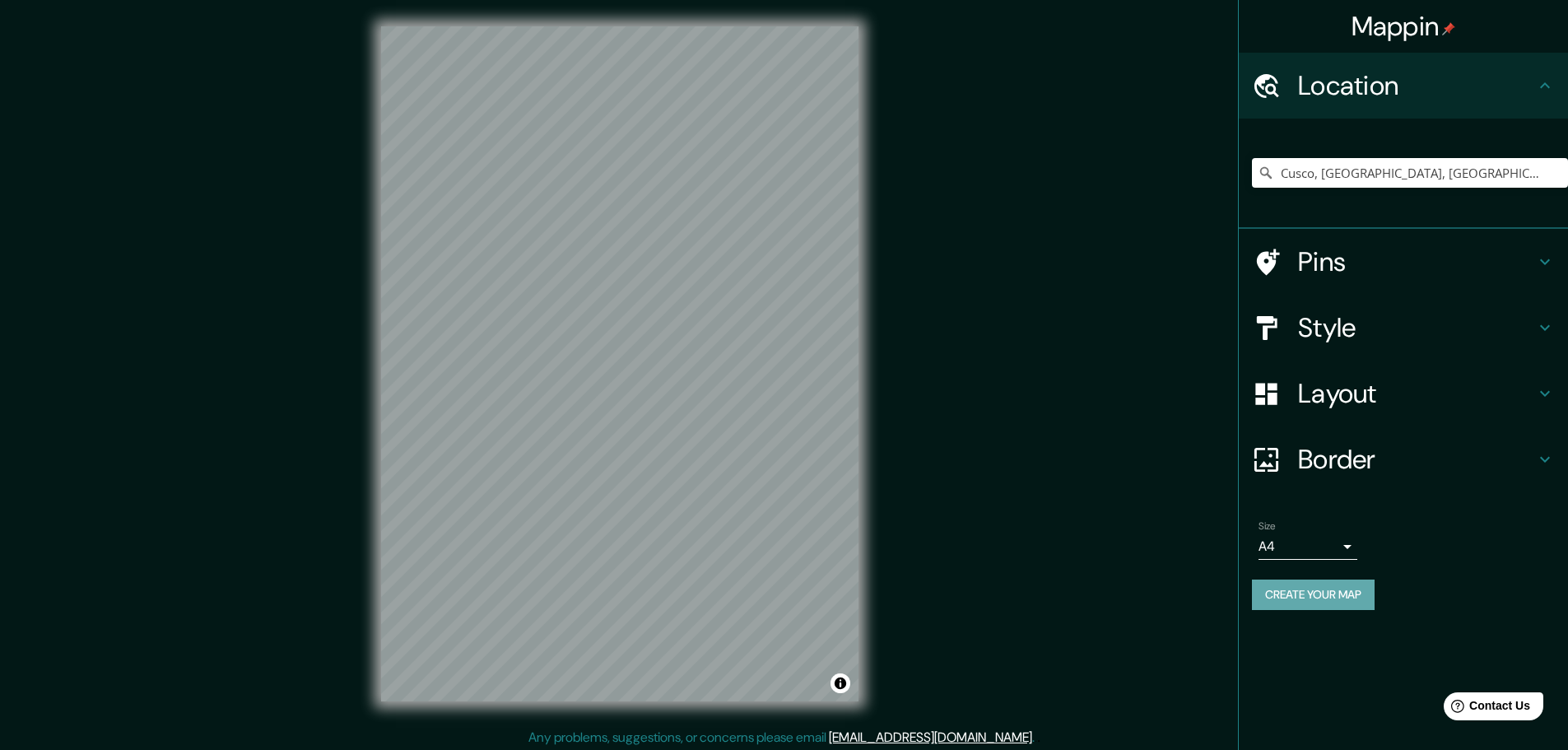
click at [1320, 597] on button "Create your map" at bounding box center [1314, 594] width 123 height 31
click at [1458, 597] on div "Create your map" at bounding box center [1403, 594] width 303 height 31
click at [1329, 603] on button "Create your map" at bounding box center [1314, 594] width 123 height 31
click at [1324, 594] on button "Create your map" at bounding box center [1314, 594] width 123 height 31
